Goal: Task Accomplishment & Management: Manage account settings

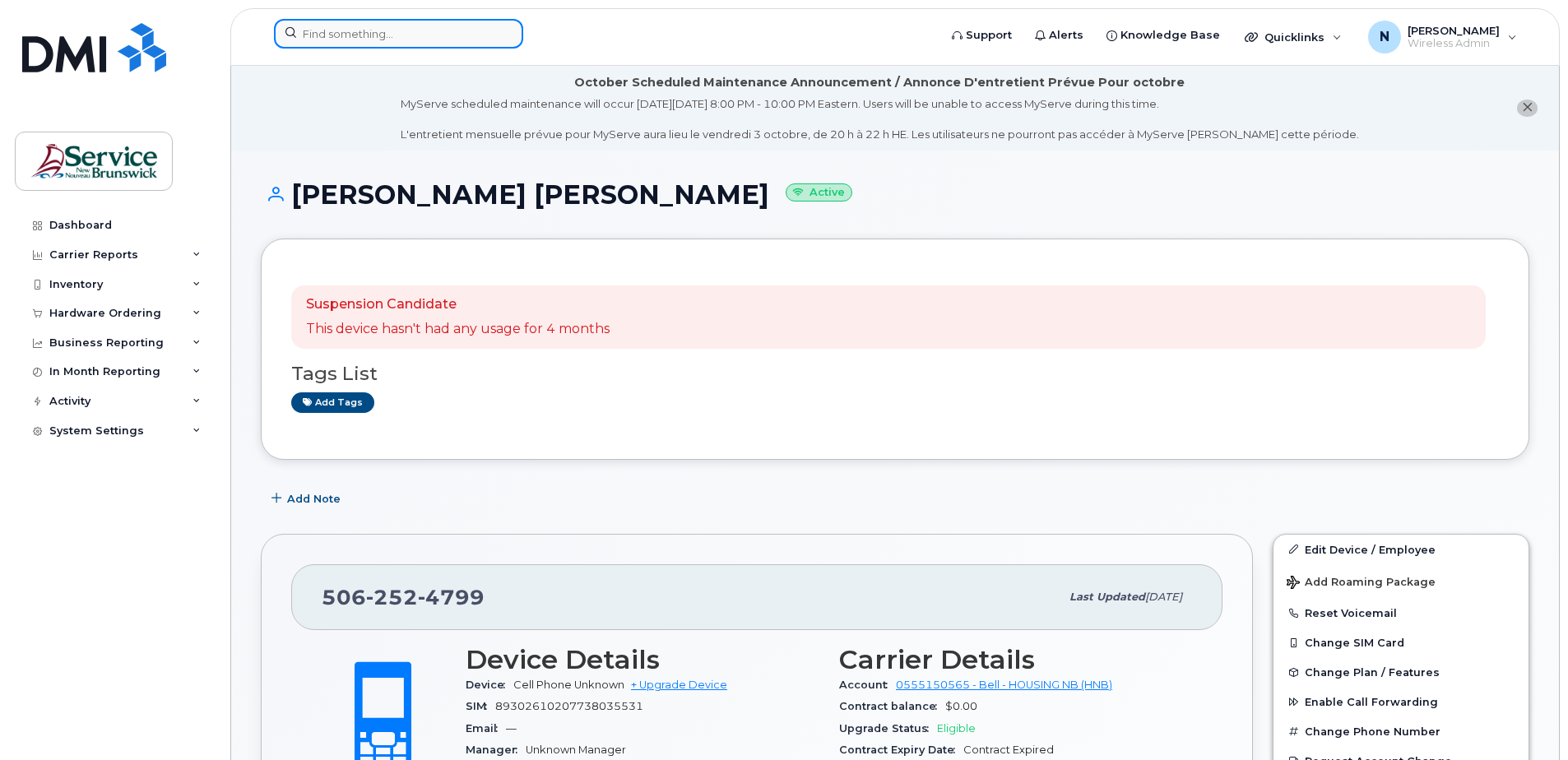
scroll to position [408, 0]
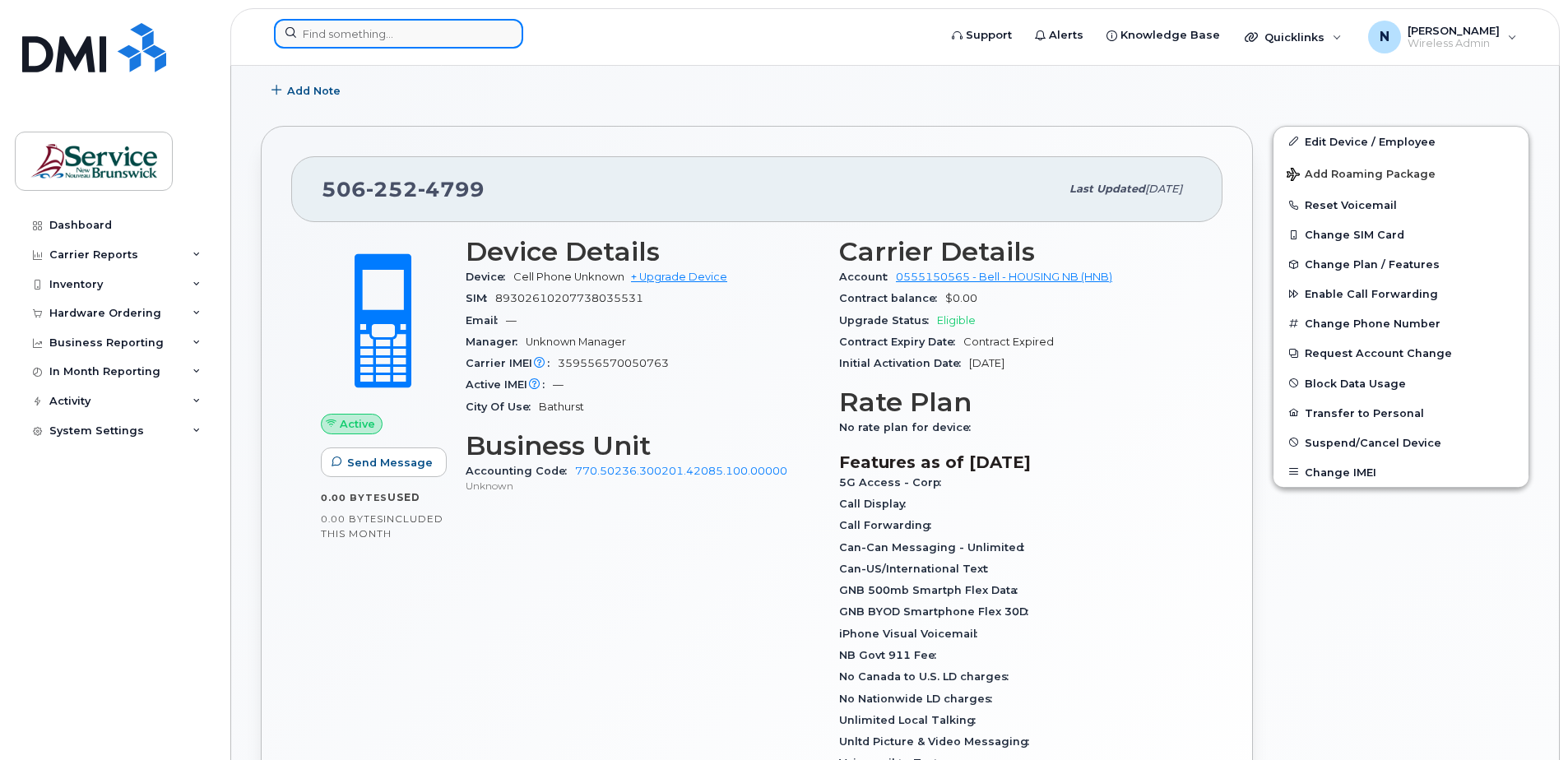
click at [370, 36] on input at bounding box center [398, 34] width 250 height 29
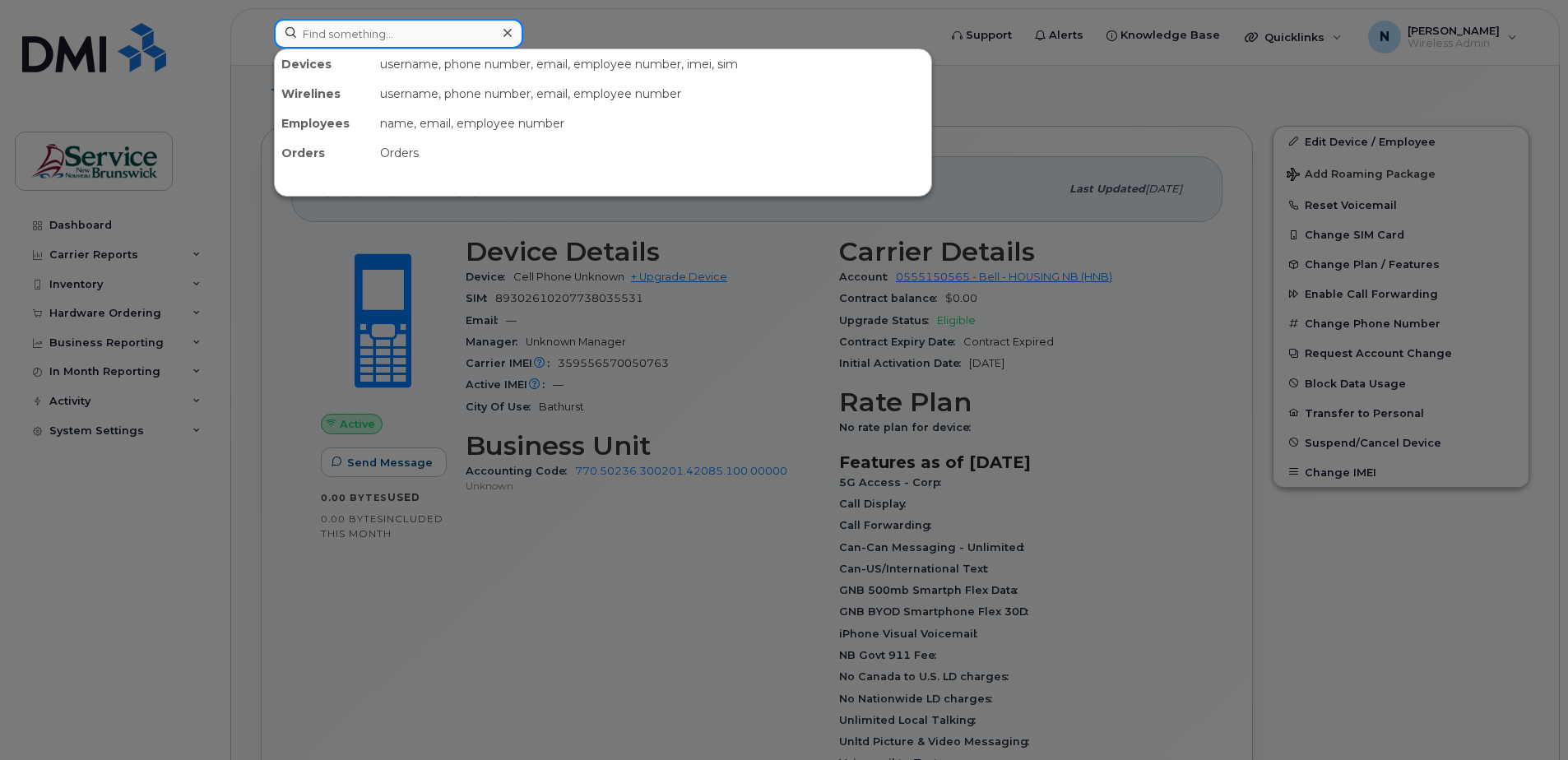
paste input "506-607-2429"
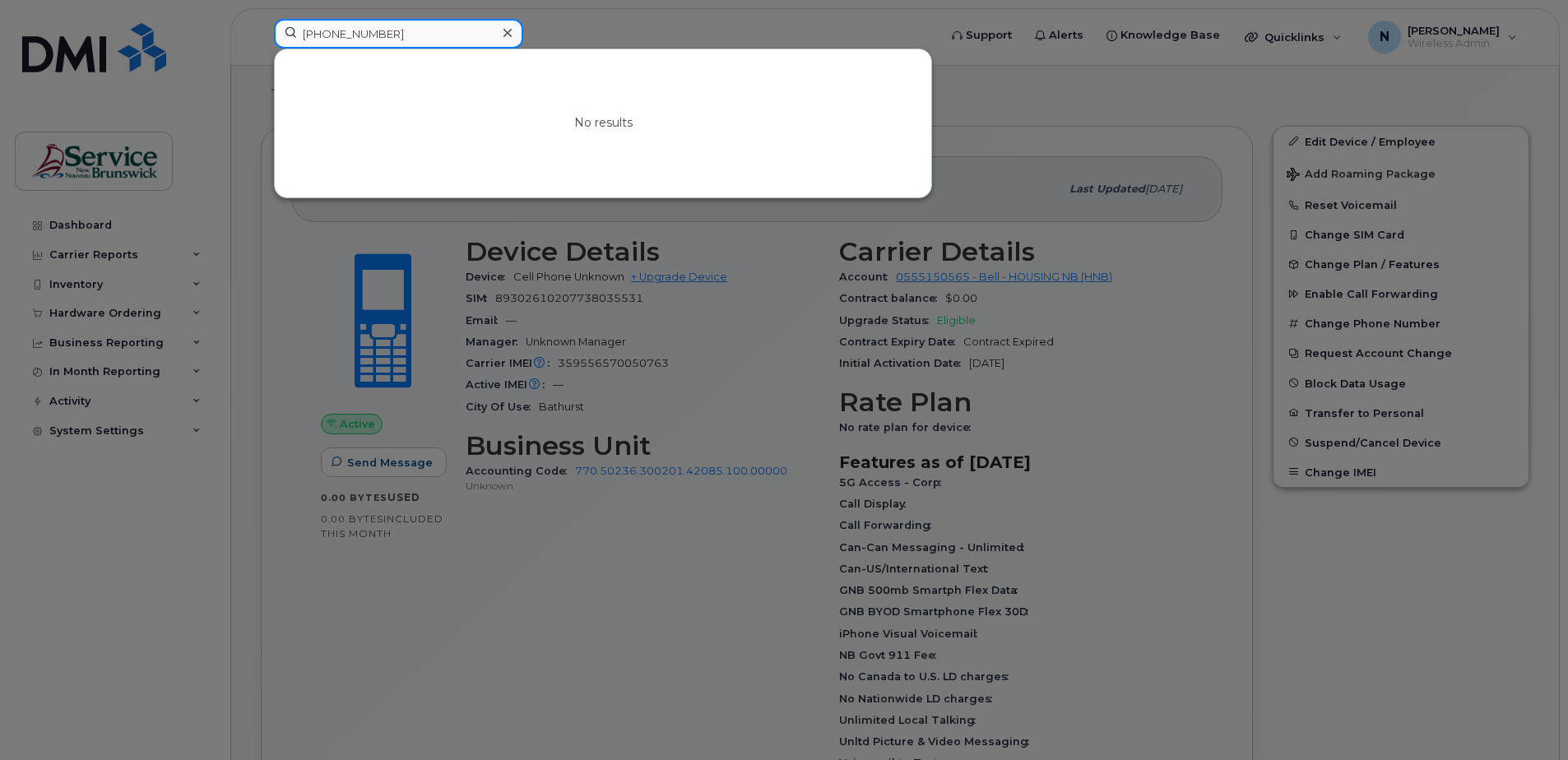
click at [358, 33] on input "506-607-2429" at bounding box center [398, 34] width 250 height 29
click at [332, 31] on input "506-6072429" at bounding box center [398, 34] width 250 height 29
click at [442, 31] on input "5066072429" at bounding box center [398, 34] width 250 height 29
type input "5066072429"
click at [102, 244] on div at bounding box center [784, 380] width 1568 height 760
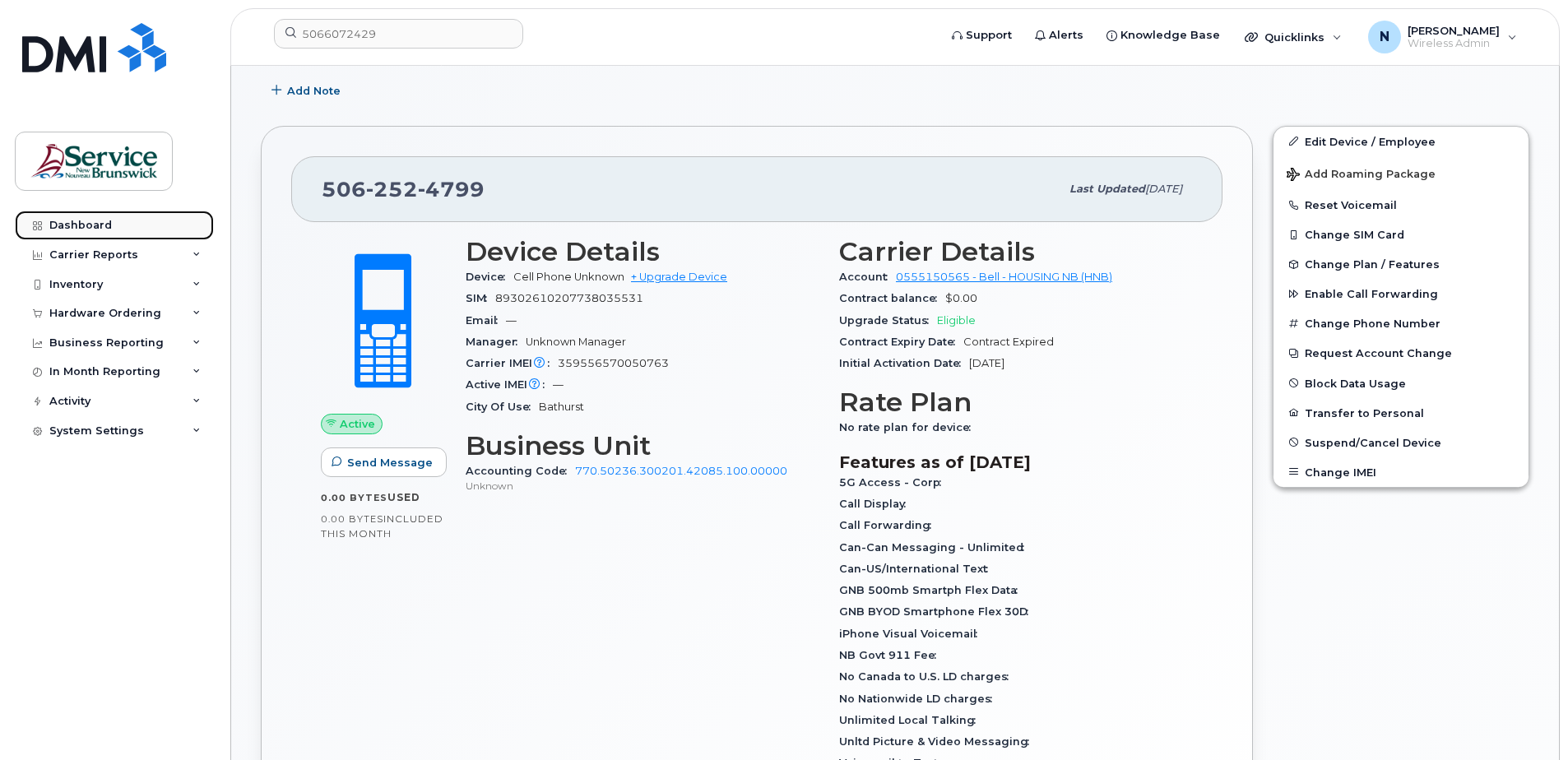
click at [92, 220] on div "Dashboard" at bounding box center [81, 225] width 62 height 13
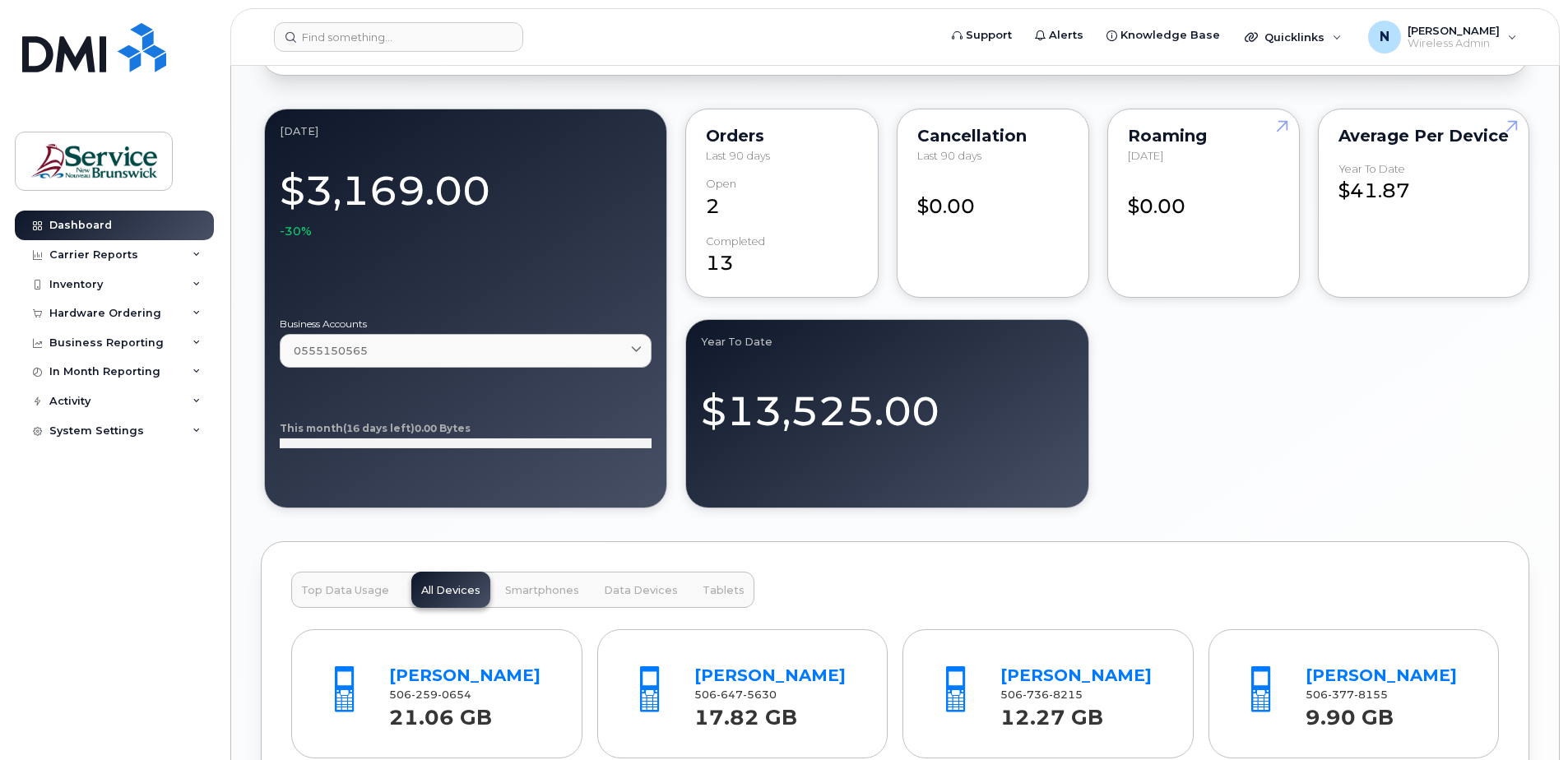
scroll to position [1502, 0]
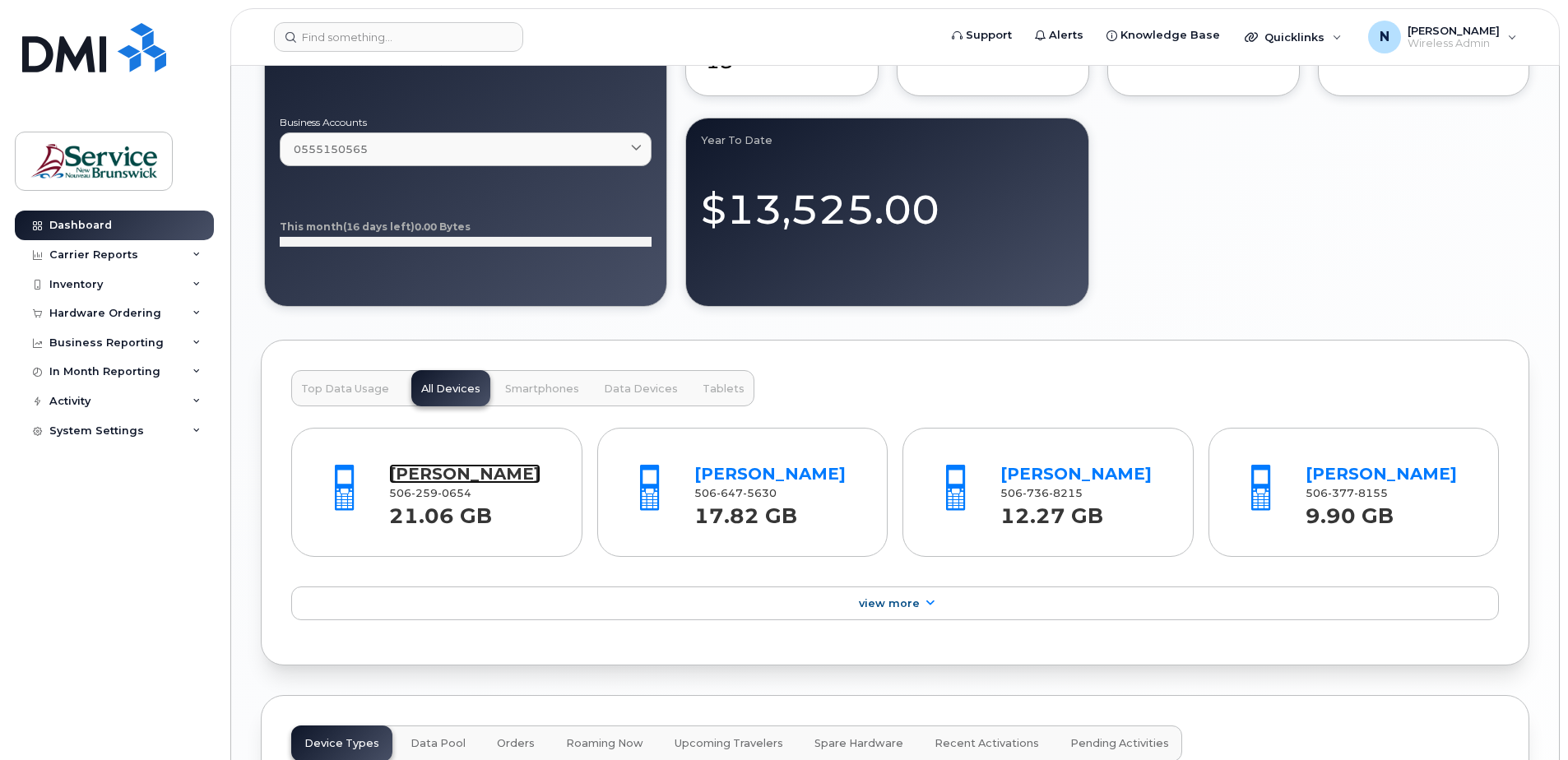
click at [444, 465] on link "[PERSON_NAME]" at bounding box center [465, 473] width 151 height 19
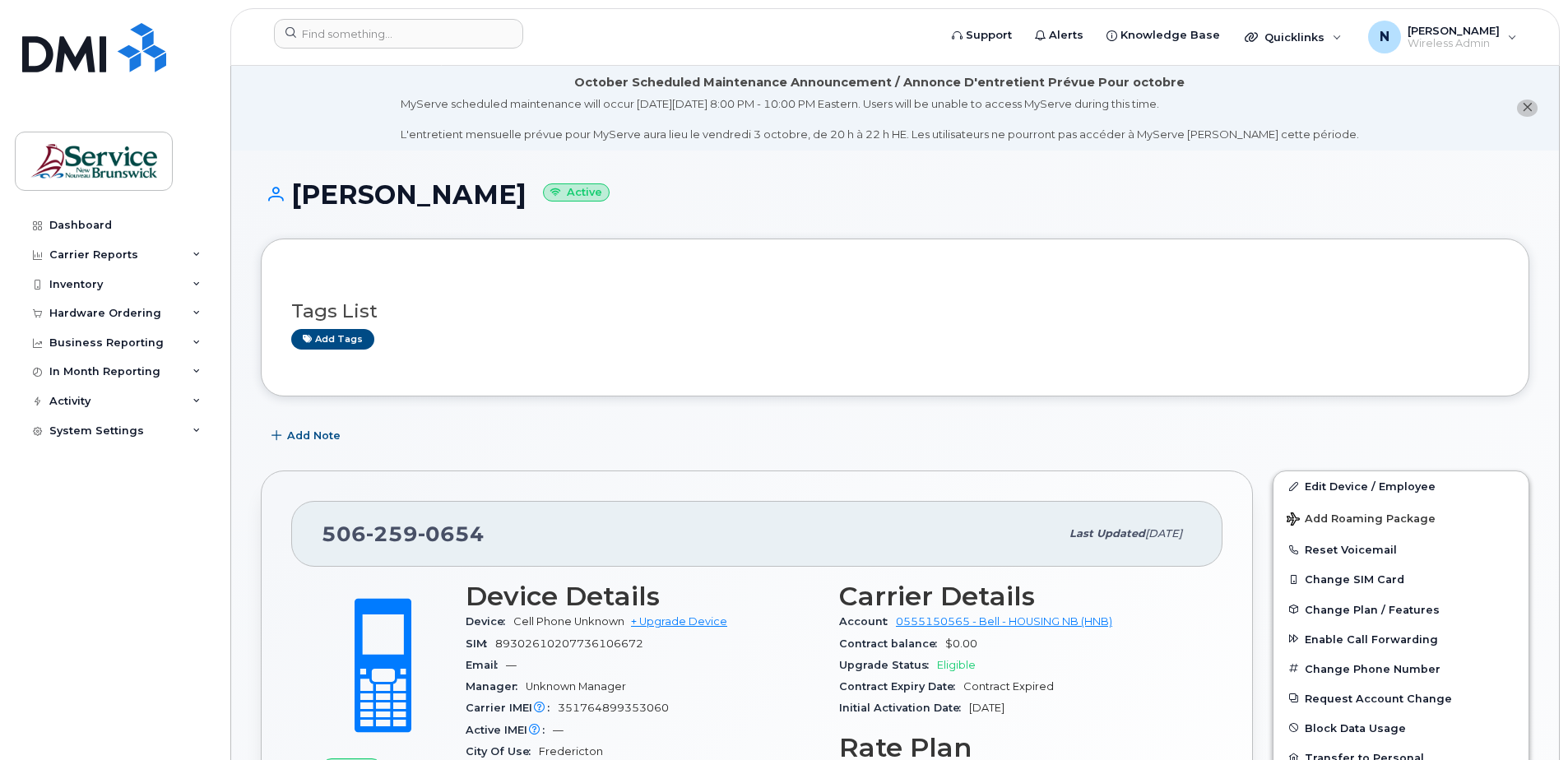
scroll to position [165, 0]
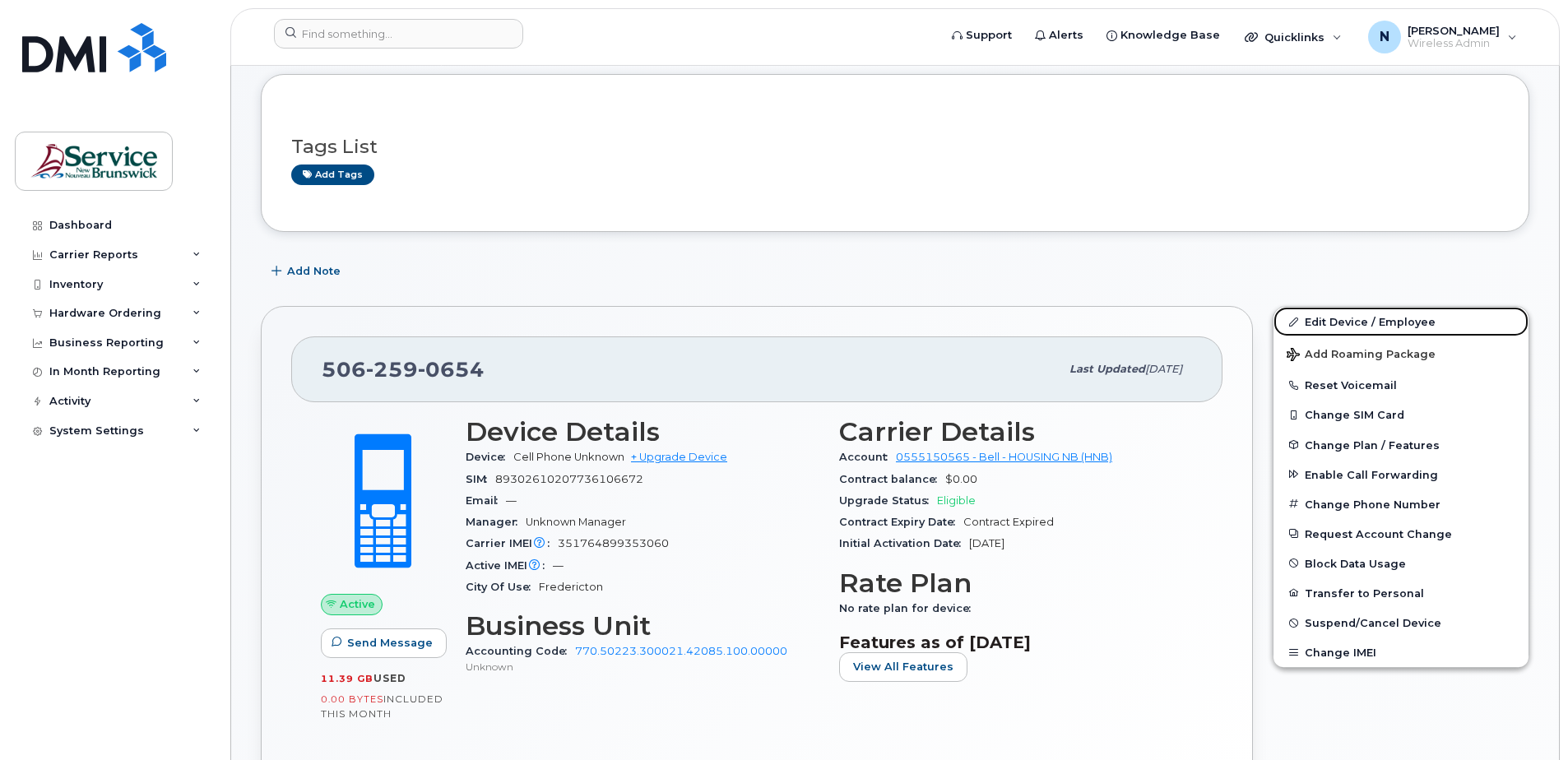
drag, startPoint x: 1343, startPoint y: 325, endPoint x: 1271, endPoint y: 352, distance: 76.9
click at [1343, 324] on link "Edit Device / Employee" at bounding box center [1400, 321] width 255 height 29
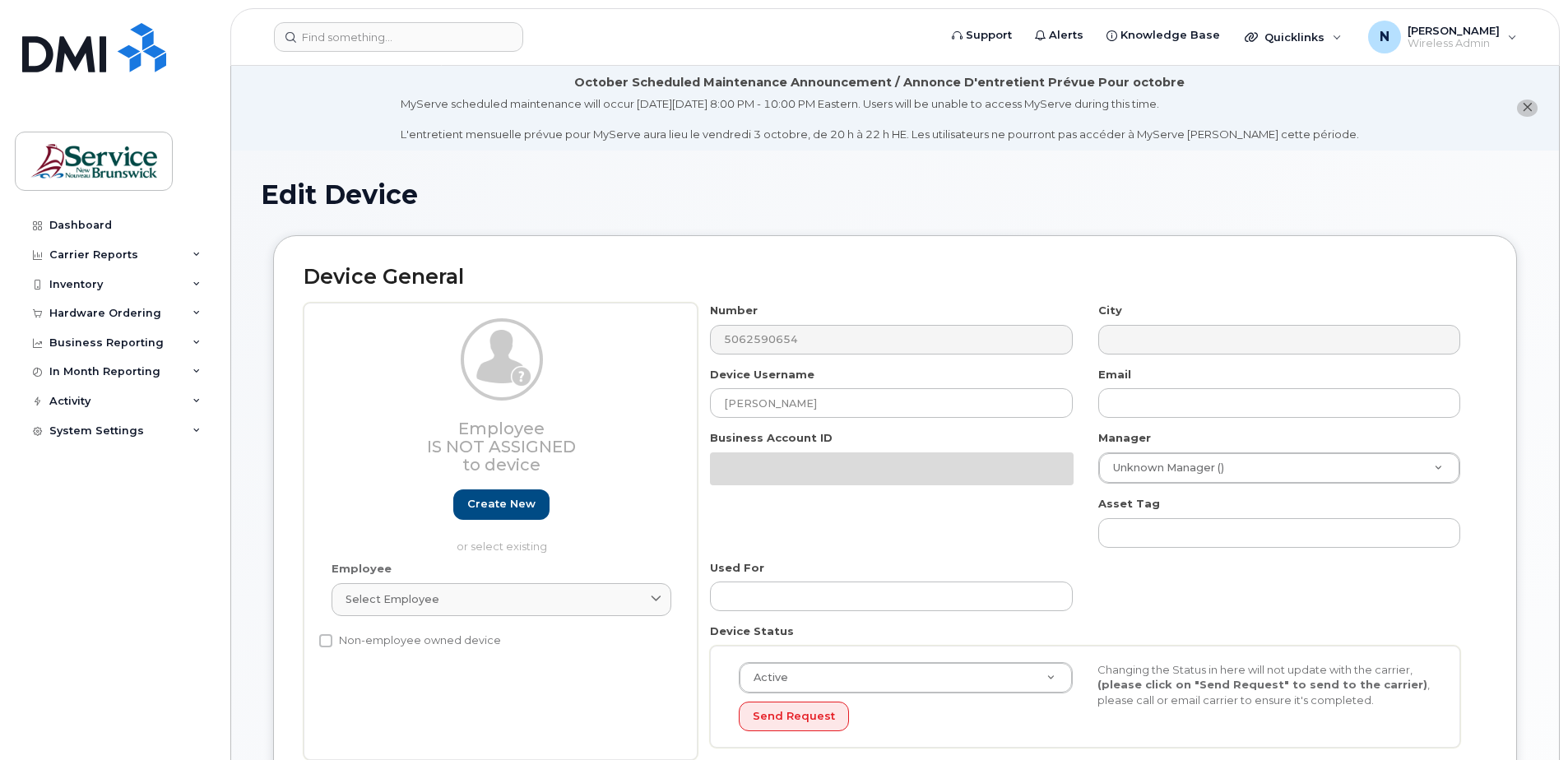
select select "35856846"
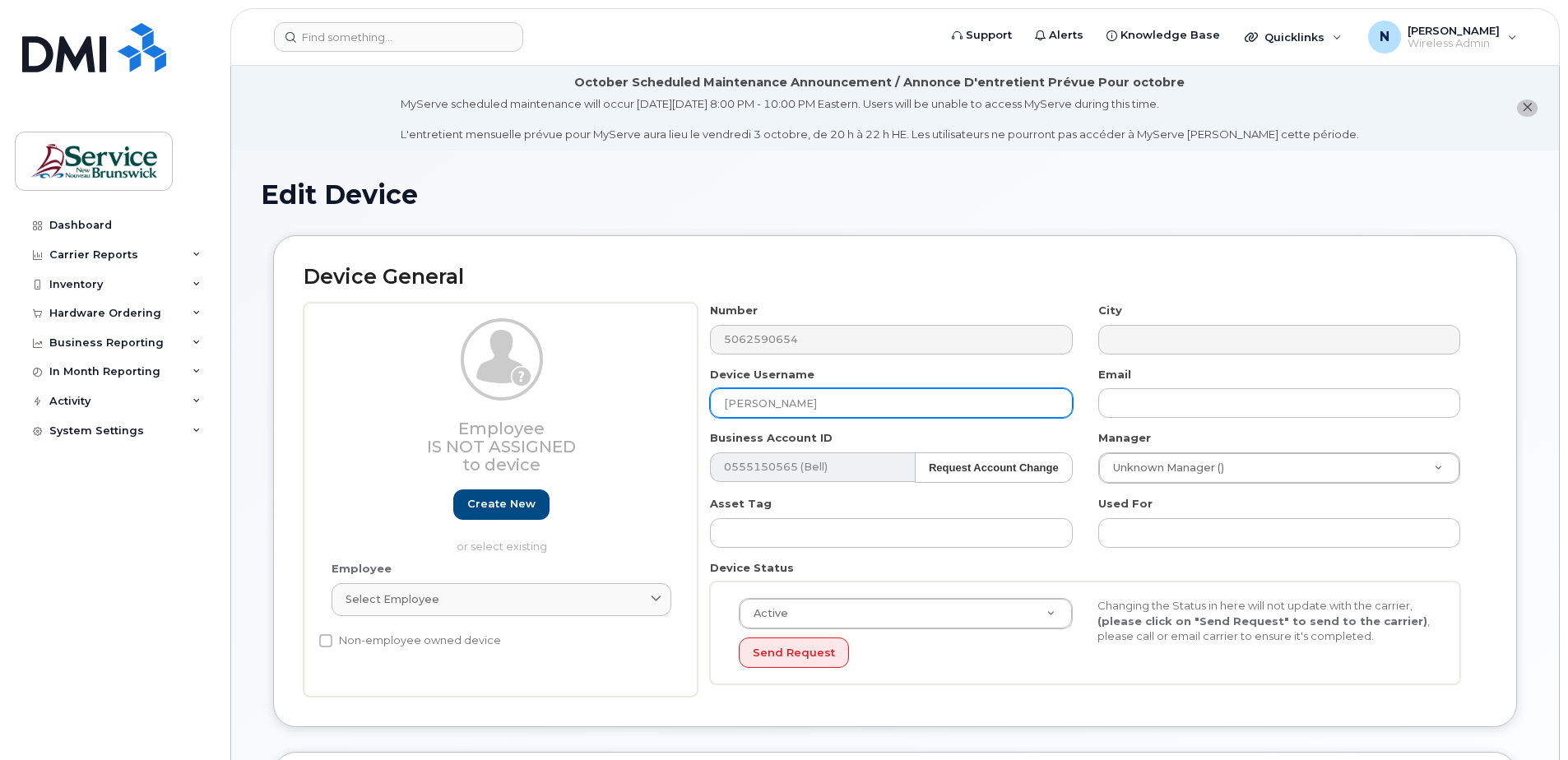
click at [798, 397] on input "[PERSON_NAME]" at bounding box center [891, 402] width 362 height 29
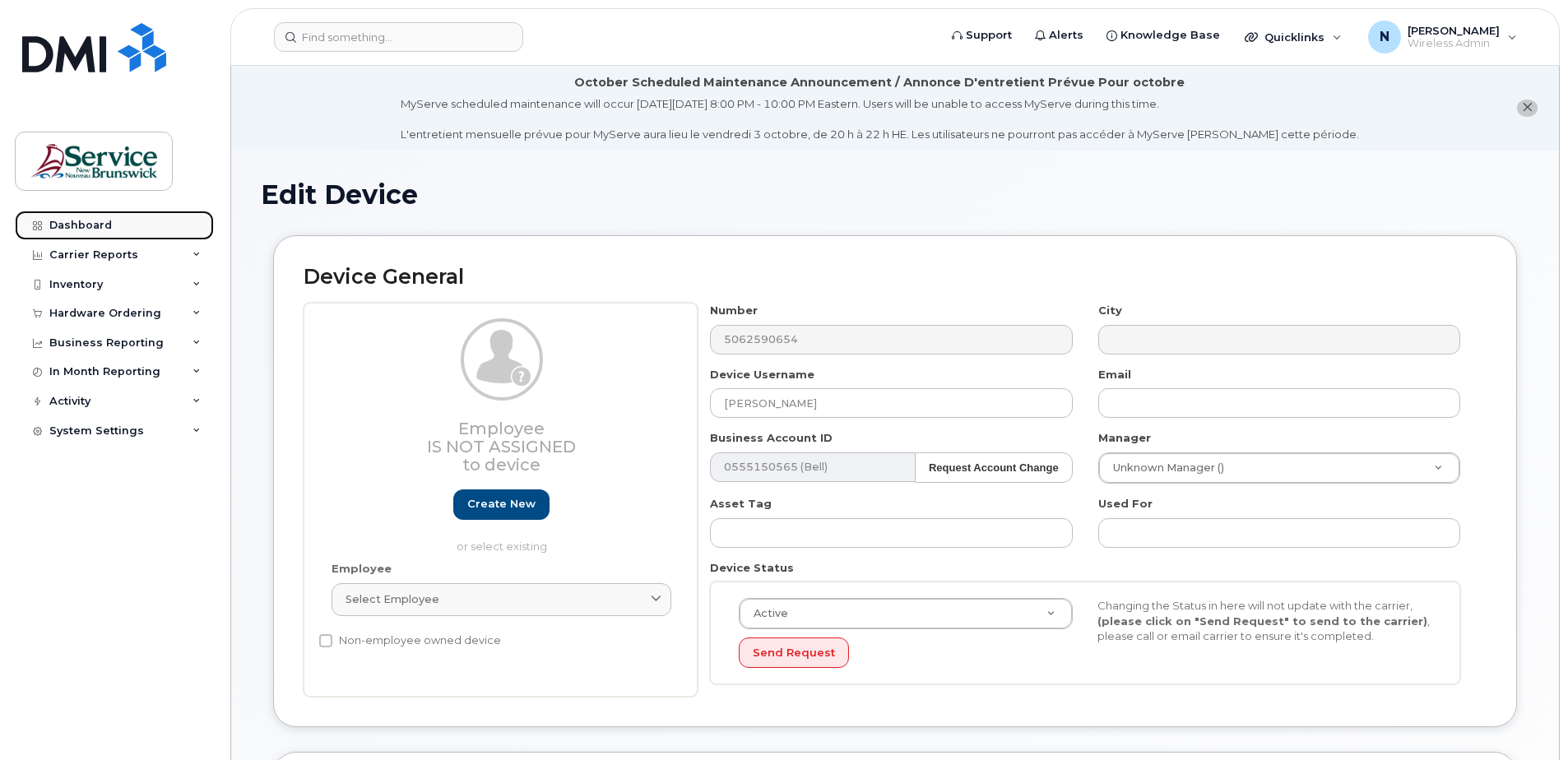
click at [75, 222] on div "Dashboard" at bounding box center [81, 225] width 62 height 13
